Goal: Information Seeking & Learning: Find specific fact

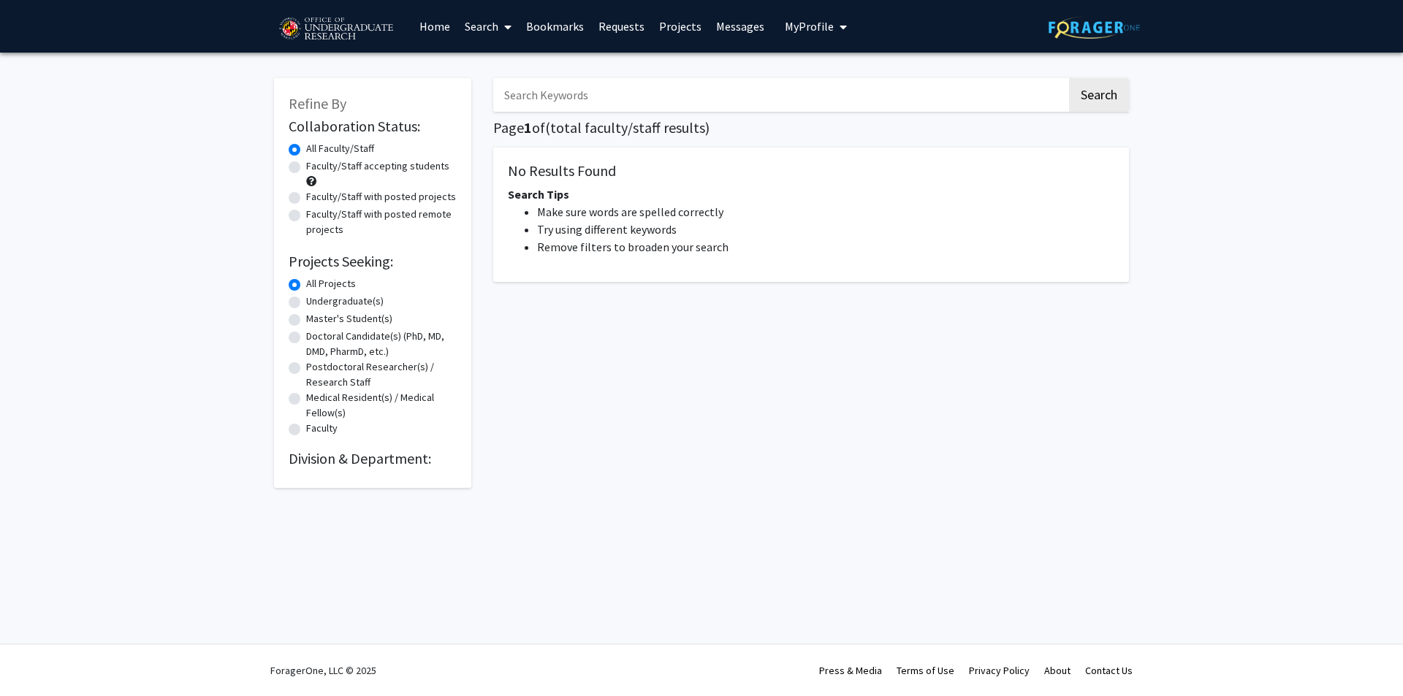
click at [537, 98] on input "Search Keywords" at bounding box center [780, 95] width 574 height 34
paste input "Wenxia Song"
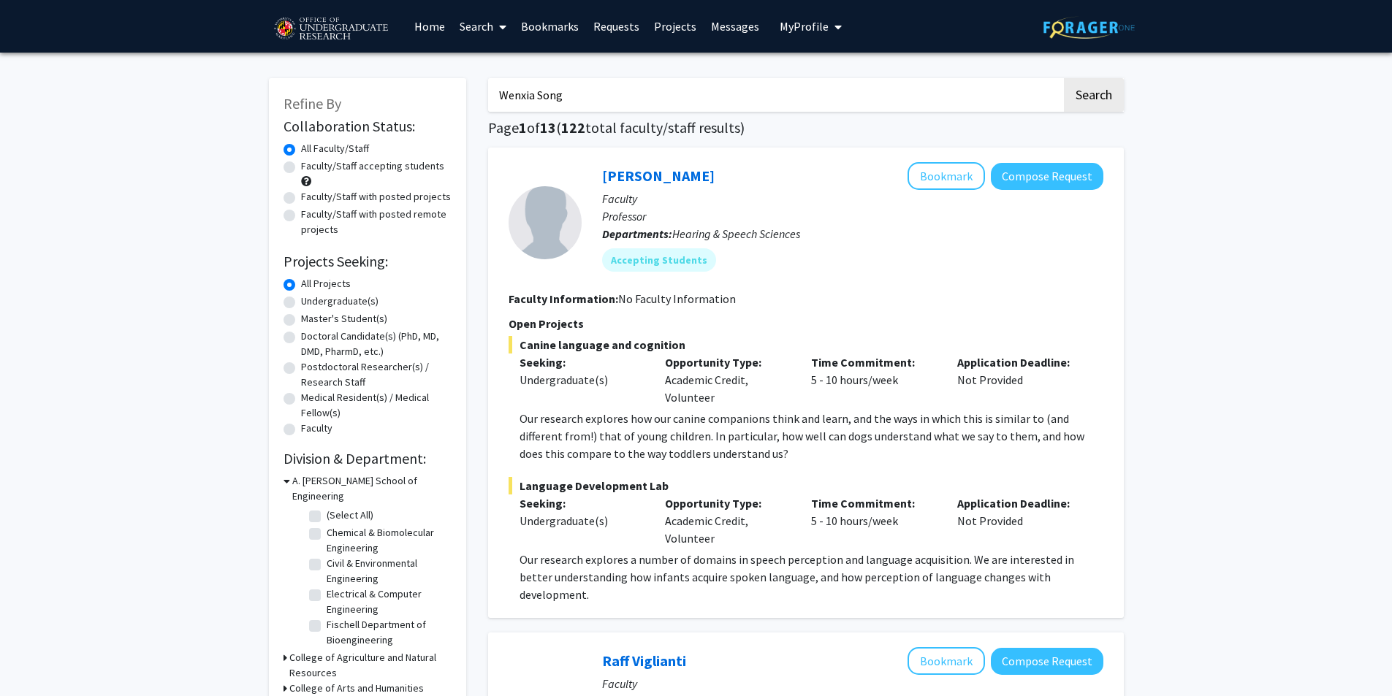
type input "Wenxia Song"
click at [1064, 78] on button "Search" at bounding box center [1094, 95] width 60 height 34
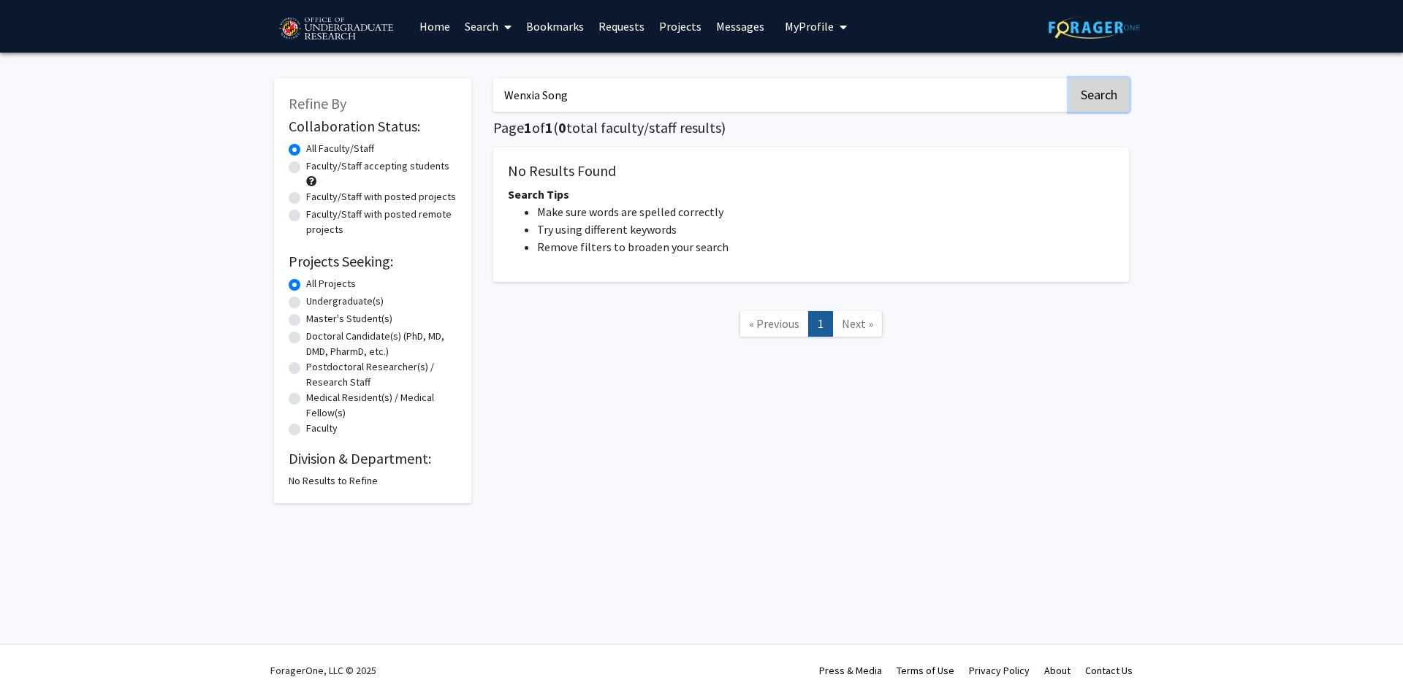
click at [1090, 90] on button "Search" at bounding box center [1099, 95] width 60 height 34
